Goal: Information Seeking & Learning: Learn about a topic

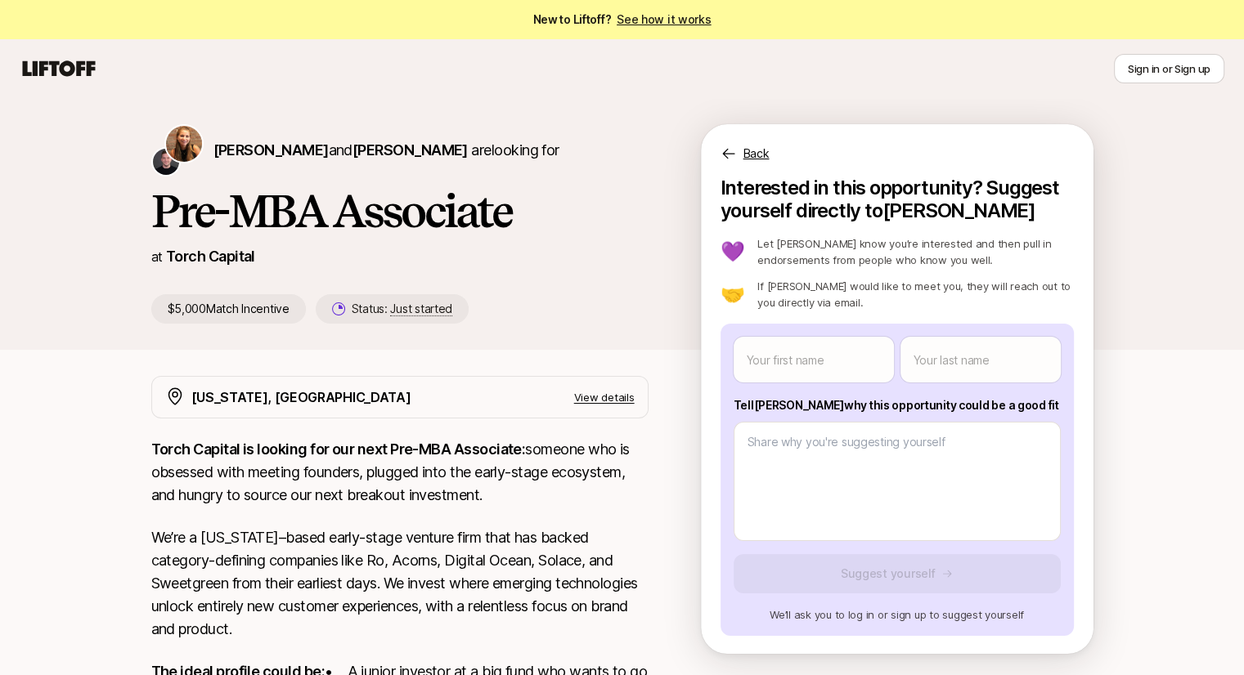
scroll to position [1, 0]
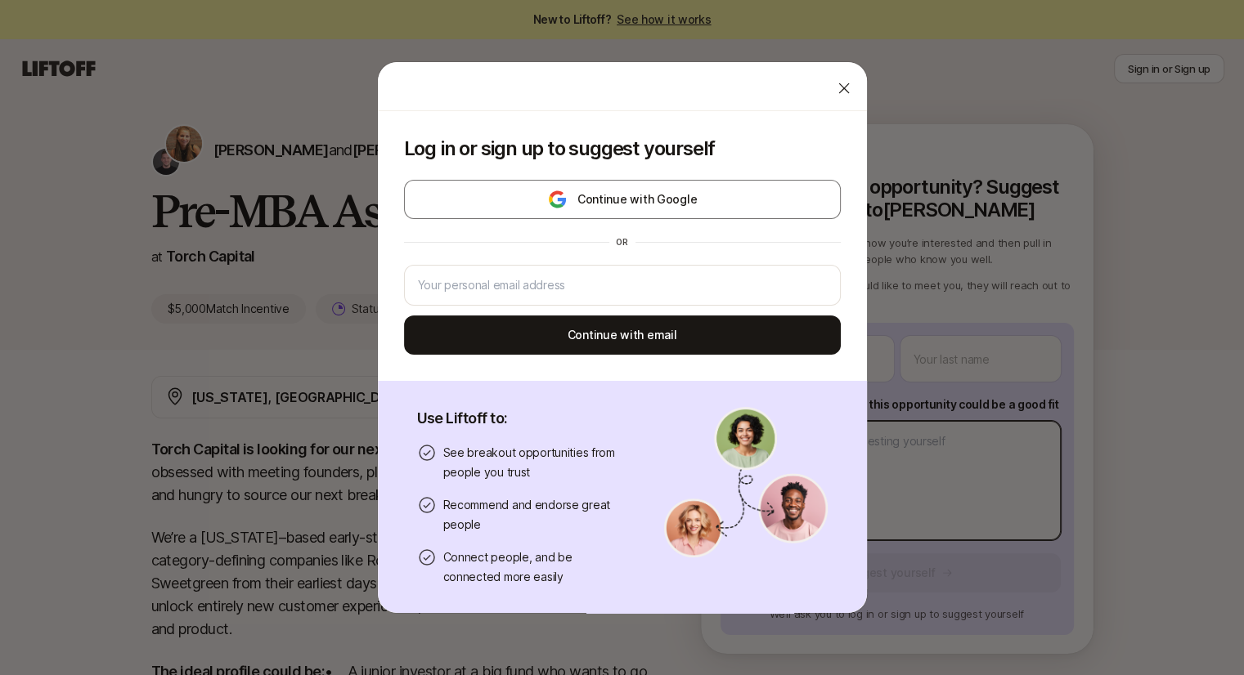
click at [870, 437] on body "New to Liftoff? See how it works Sign in or Sign up Sign in or Sign up [PERSON_…" at bounding box center [622, 337] width 1244 height 675
click at [827, 88] on div at bounding box center [843, 88] width 33 height 33
type textarea "x"
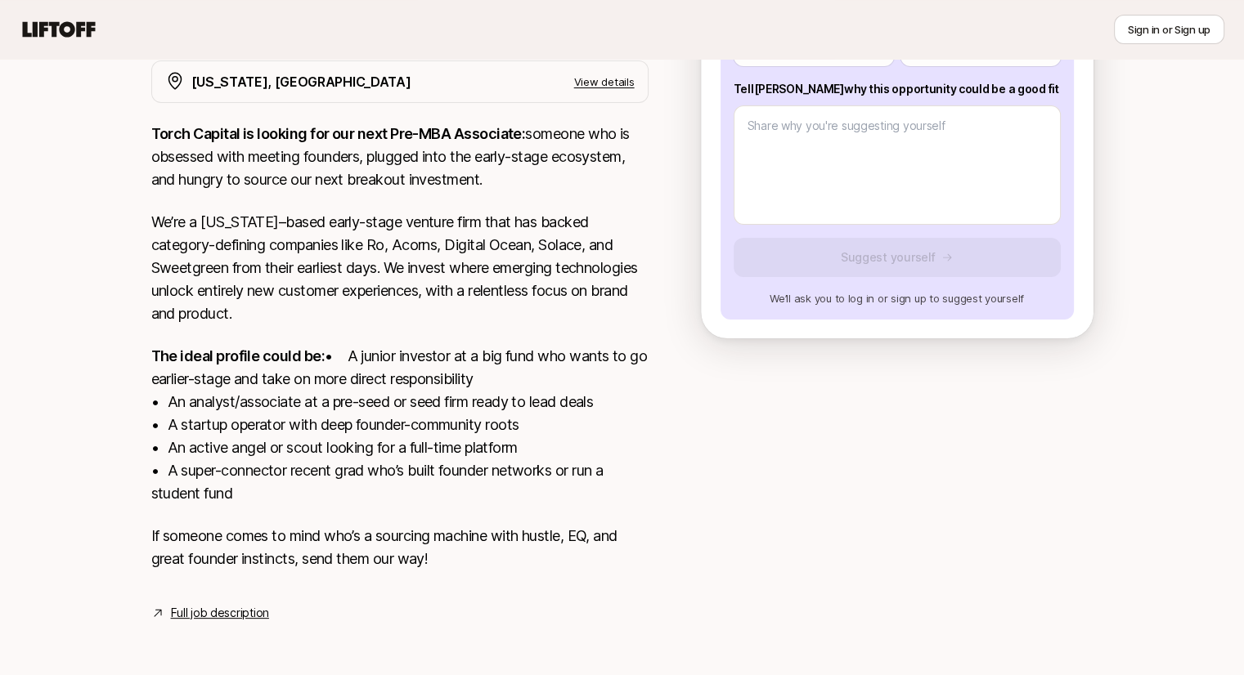
scroll to position [338, 0]
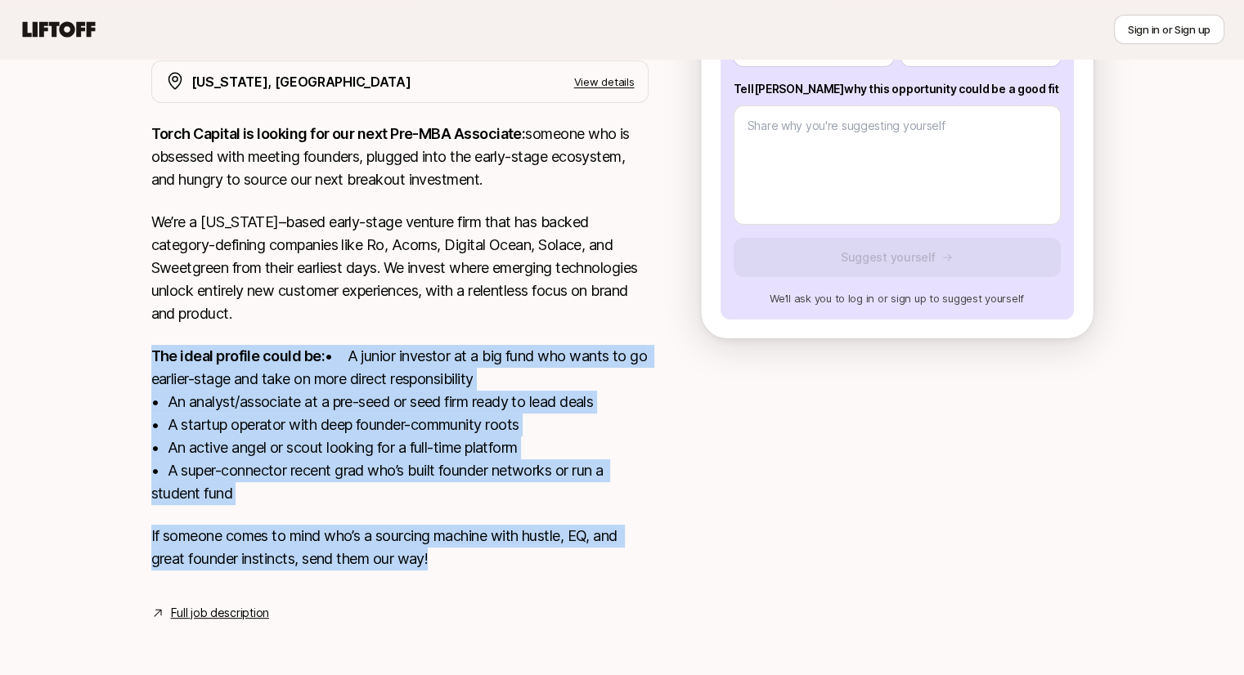
drag, startPoint x: 471, startPoint y: 555, endPoint x: 105, endPoint y: 302, distance: 444.9
click at [105, 302] on div "[PERSON_NAME] and [PERSON_NAME] are looking for Pre-MBA Associate at Torch Capi…" at bounding box center [622, 223] width 1244 height 880
drag, startPoint x: 353, startPoint y: 410, endPoint x: 636, endPoint y: 570, distance: 325.1
click at [636, 570] on div "[PERSON_NAME] and [PERSON_NAME] are looking for Pre-MBA Associate at Torch Capi…" at bounding box center [622, 223] width 1244 height 880
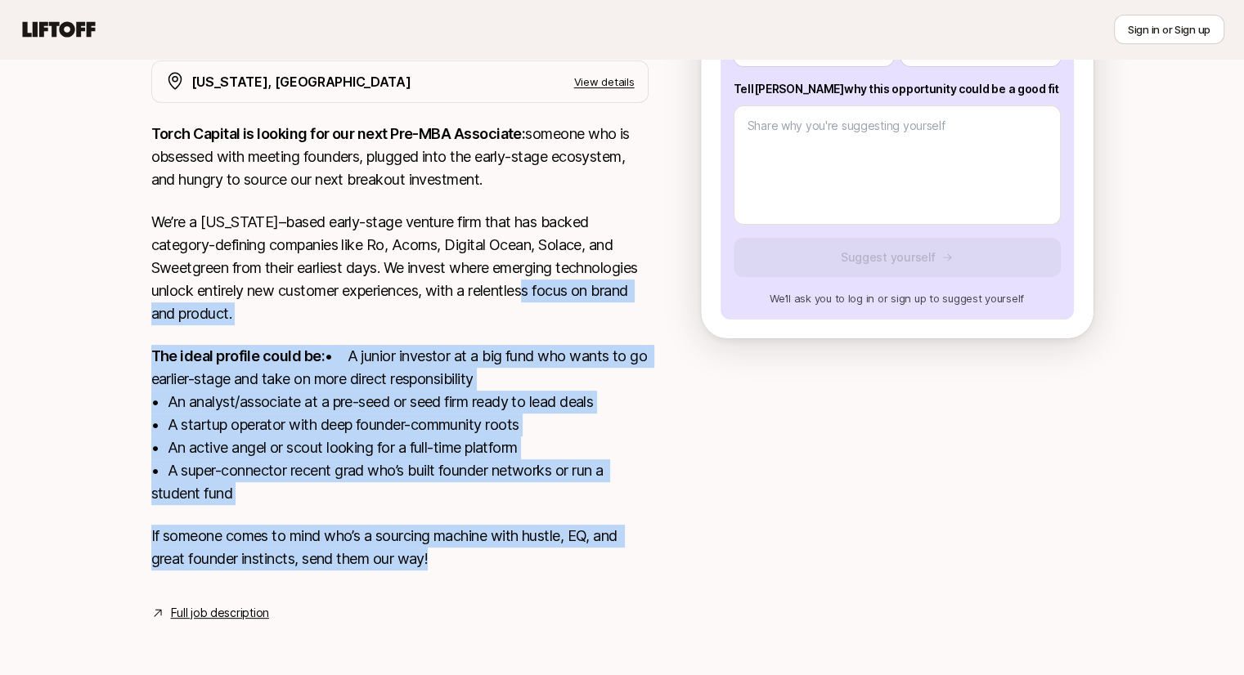
click at [636, 570] on p "If someone comes to mind who’s a sourcing machine with hustle, EQ, and great fo…" at bounding box center [399, 548] width 497 height 46
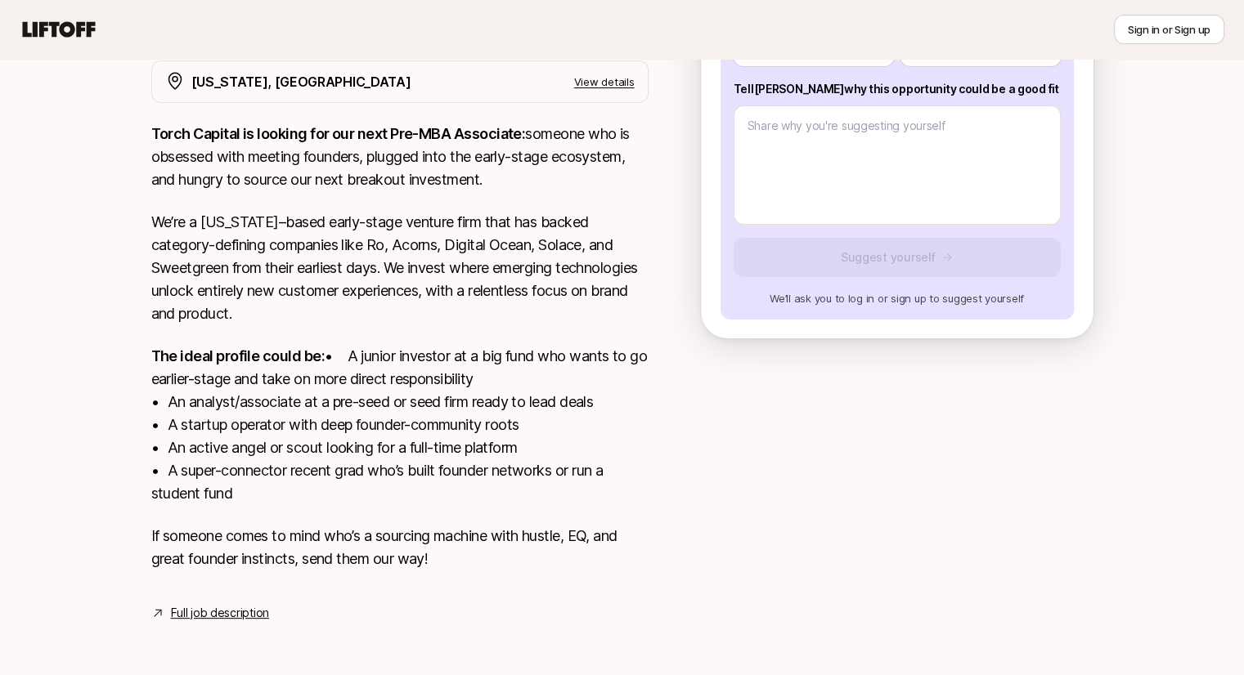
click at [283, 511] on div "Torch Capital is looking for our next Pre-MBA Associate: someone who is obsesse…" at bounding box center [399, 357] width 497 height 468
click at [288, 531] on p "If someone comes to mind who’s a sourcing machine with hustle, EQ, and great fo…" at bounding box center [399, 548] width 497 height 46
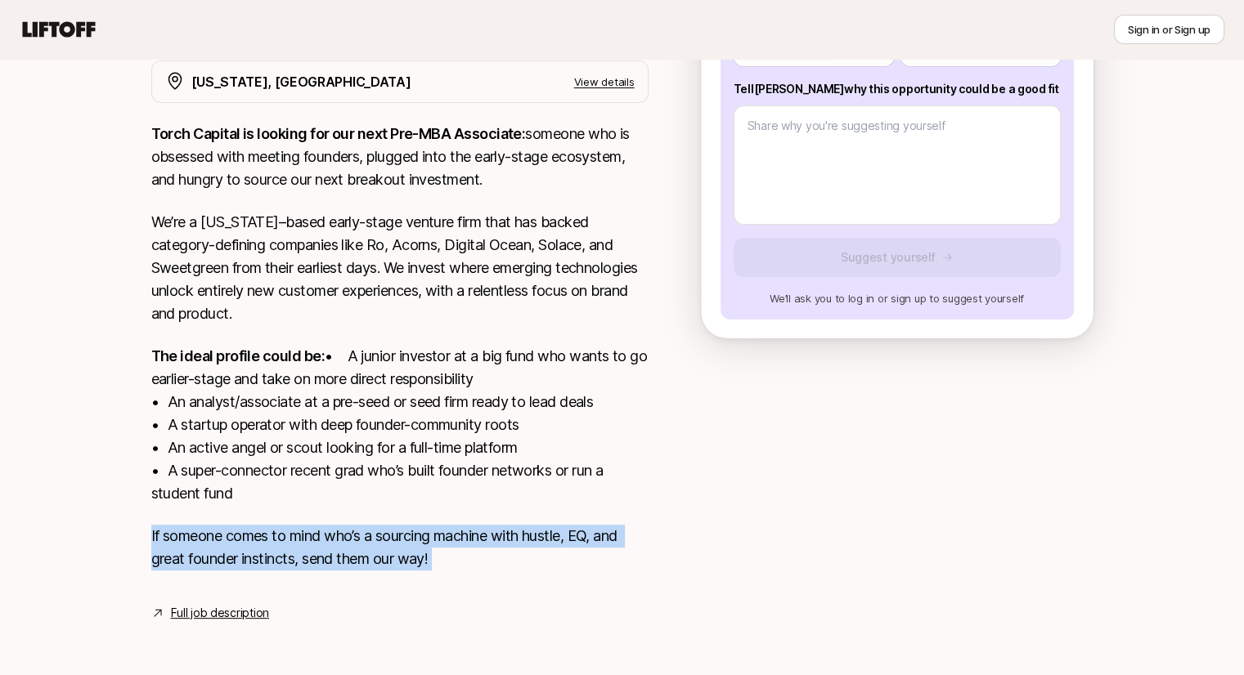
drag, startPoint x: 288, startPoint y: 531, endPoint x: 343, endPoint y: 538, distance: 56.1
click at [296, 531] on p "If someone comes to mind who’s a sourcing machine with hustle, EQ, and great fo…" at bounding box center [399, 548] width 497 height 46
click at [462, 557] on p "If someone comes to mind who’s a sourcing machine with hustle, EQ, and great fo…" at bounding box center [399, 548] width 497 height 46
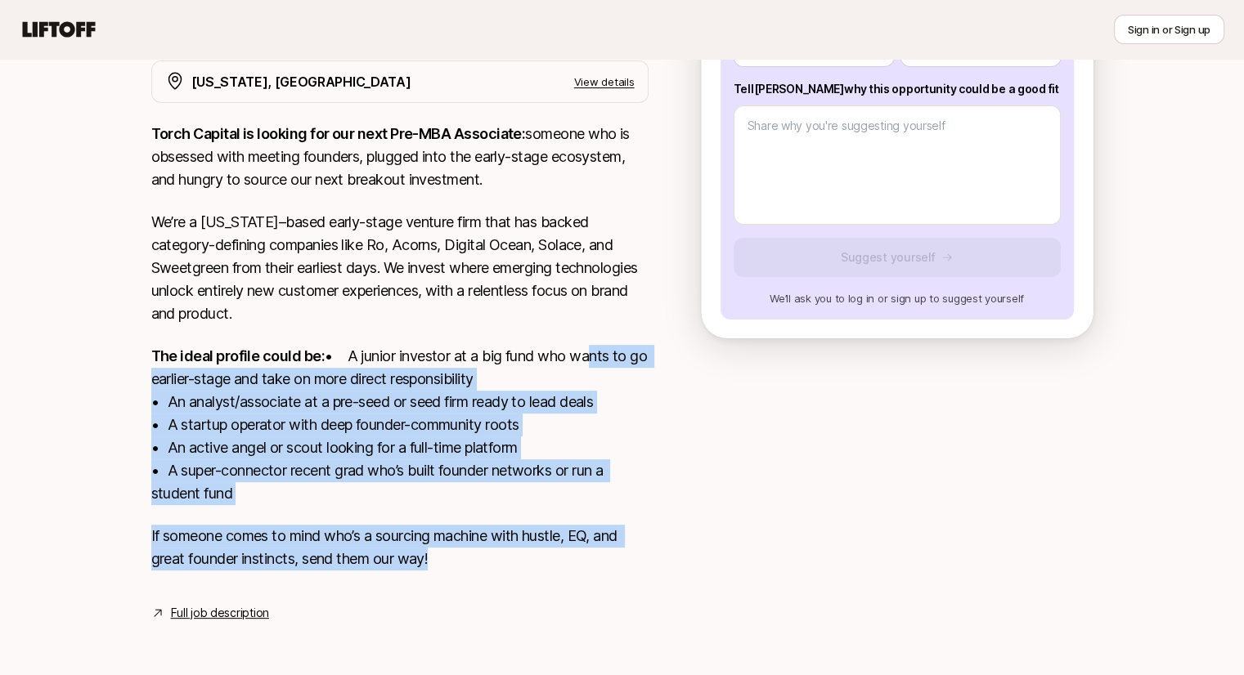
drag, startPoint x: 445, startPoint y: 504, endPoint x: 400, endPoint y: 364, distance: 146.9
click at [400, 364] on div "Torch Capital is looking for our next Pre-MBA Associate: someone who is obsesse…" at bounding box center [399, 357] width 497 height 468
drag, startPoint x: 396, startPoint y: 314, endPoint x: 513, endPoint y: 560, distance: 272.4
click at [513, 560] on div "Torch Capital is looking for our next Pre-MBA Associate: someone who is obsesse…" at bounding box center [399, 357] width 497 height 468
click at [513, 560] on p "If someone comes to mind who’s a sourcing machine with hustle, EQ, and great fo…" at bounding box center [399, 548] width 497 height 46
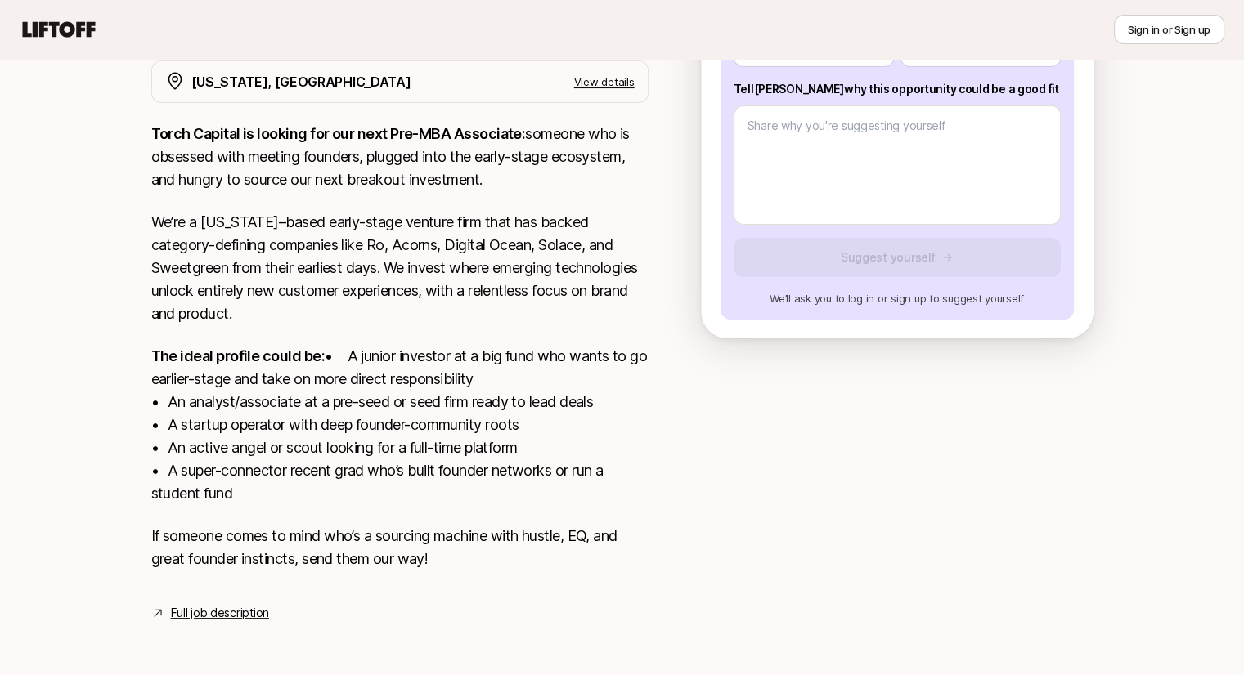
scroll to position [0, 0]
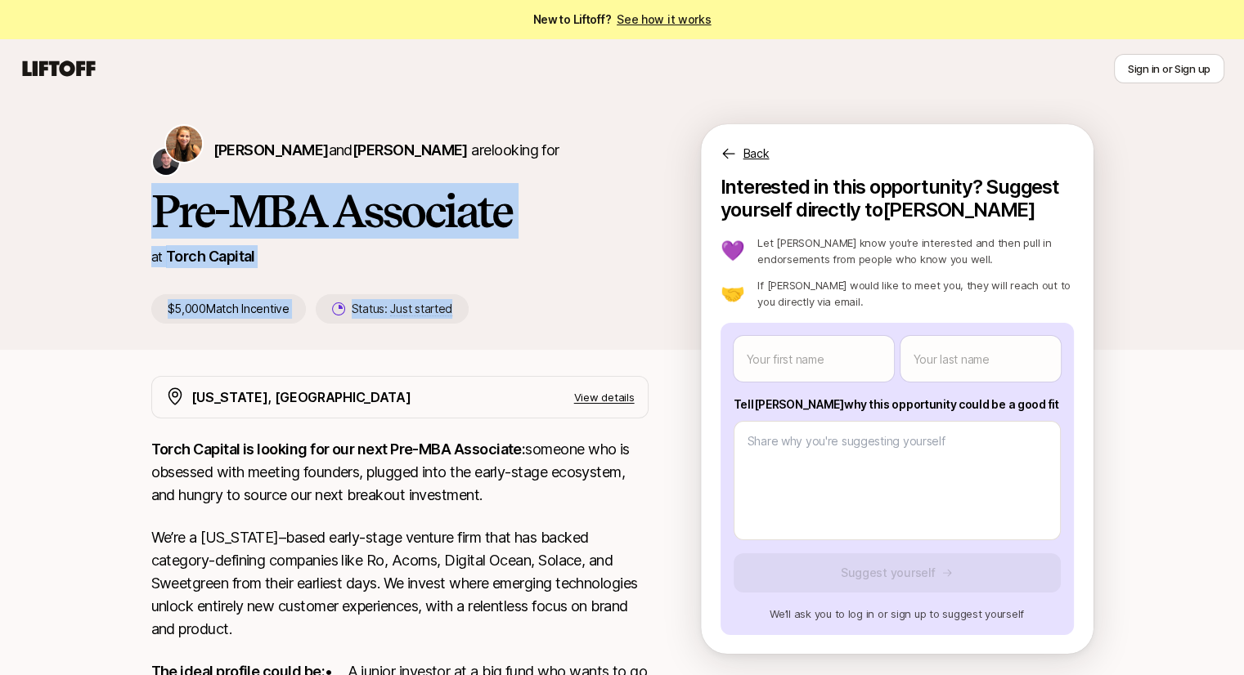
drag, startPoint x: 438, startPoint y: 257, endPoint x: 534, endPoint y: 233, distance: 98.5
click at [607, 285] on div "[PERSON_NAME] and [PERSON_NAME] are looking for Pre-MBA Associate at Torch Capi…" at bounding box center [622, 237] width 981 height 226
click at [534, 233] on h1 "Pre-MBA Associate" at bounding box center [399, 210] width 497 height 49
